Goal: Check status: Check status

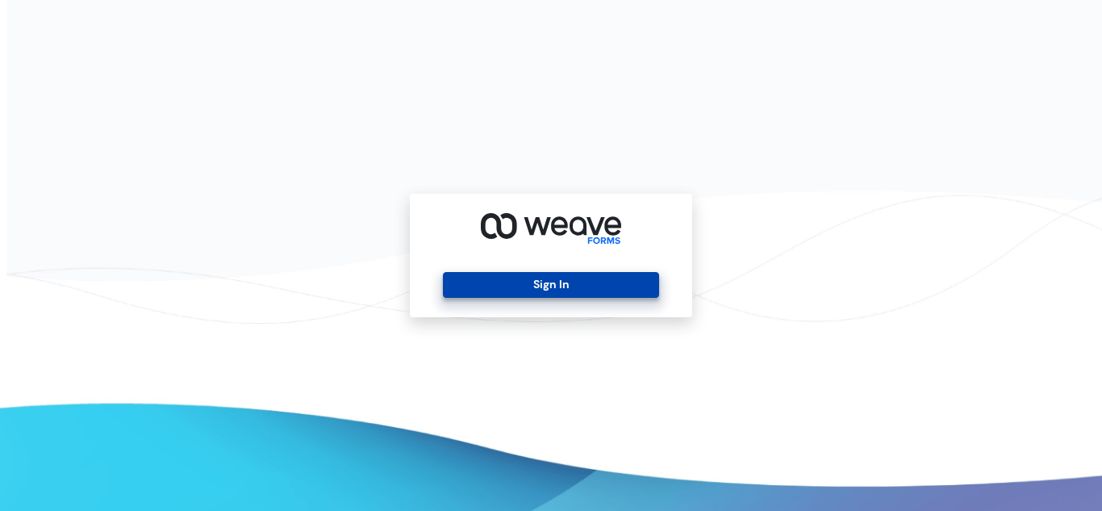
click at [616, 282] on button "Sign In" at bounding box center [550, 285] width 215 height 26
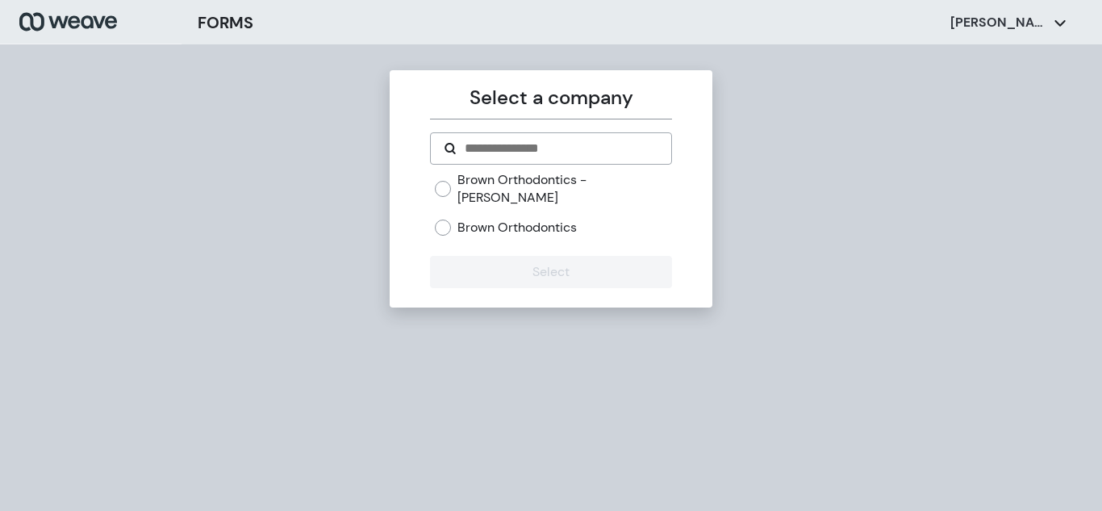
click at [837, 40] on div "FORMS [PERSON_NAME]" at bounding box center [642, 23] width 921 height 44
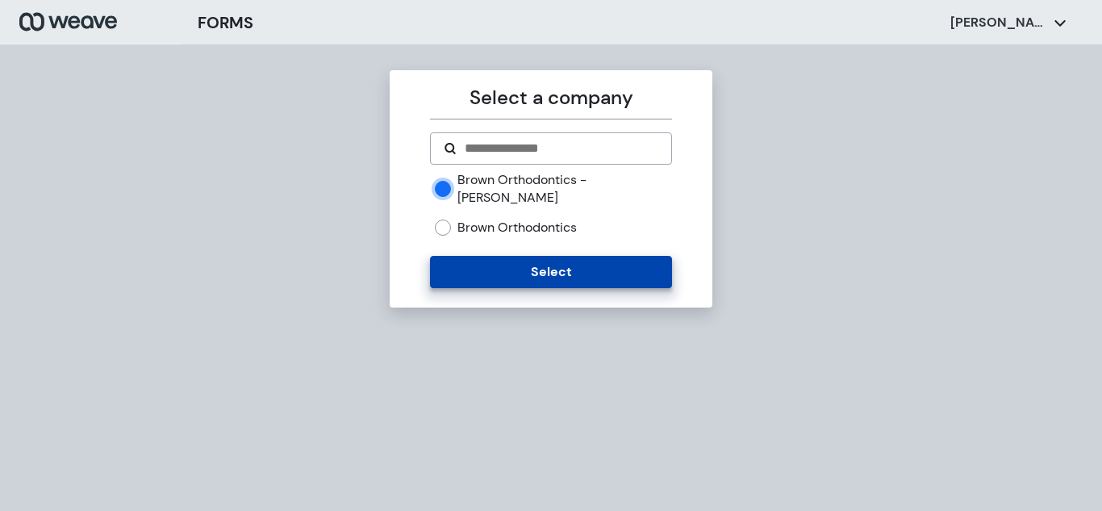
click at [517, 256] on button "Select" at bounding box center [550, 272] width 241 height 32
